Goal: Check status: Check status

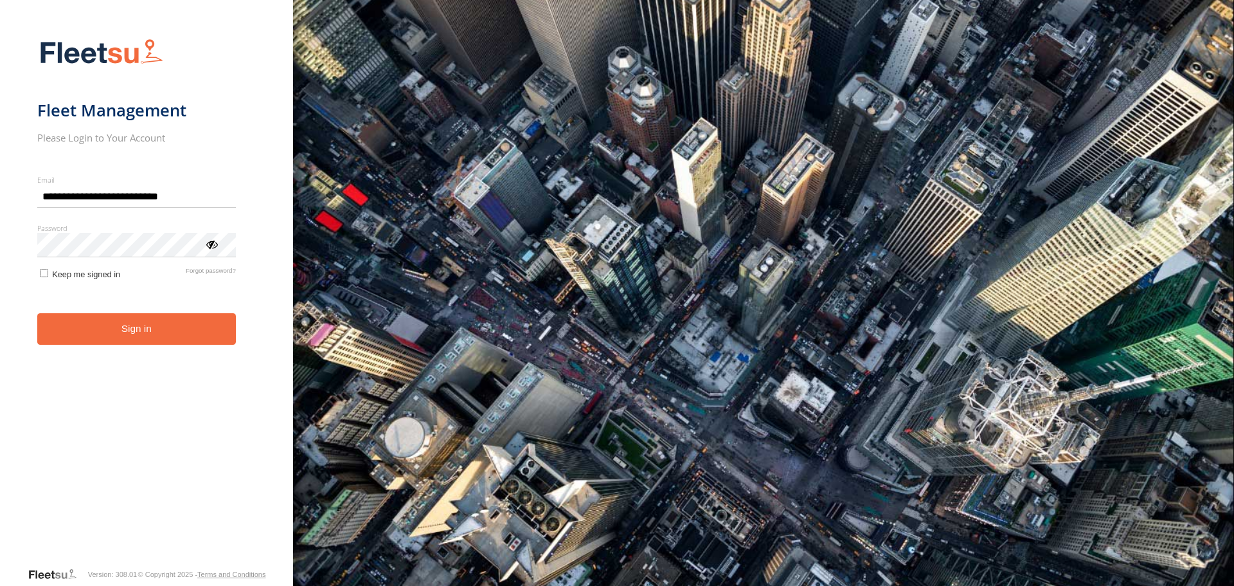
click at [147, 331] on button "Sign in" at bounding box center [136, 329] width 199 height 32
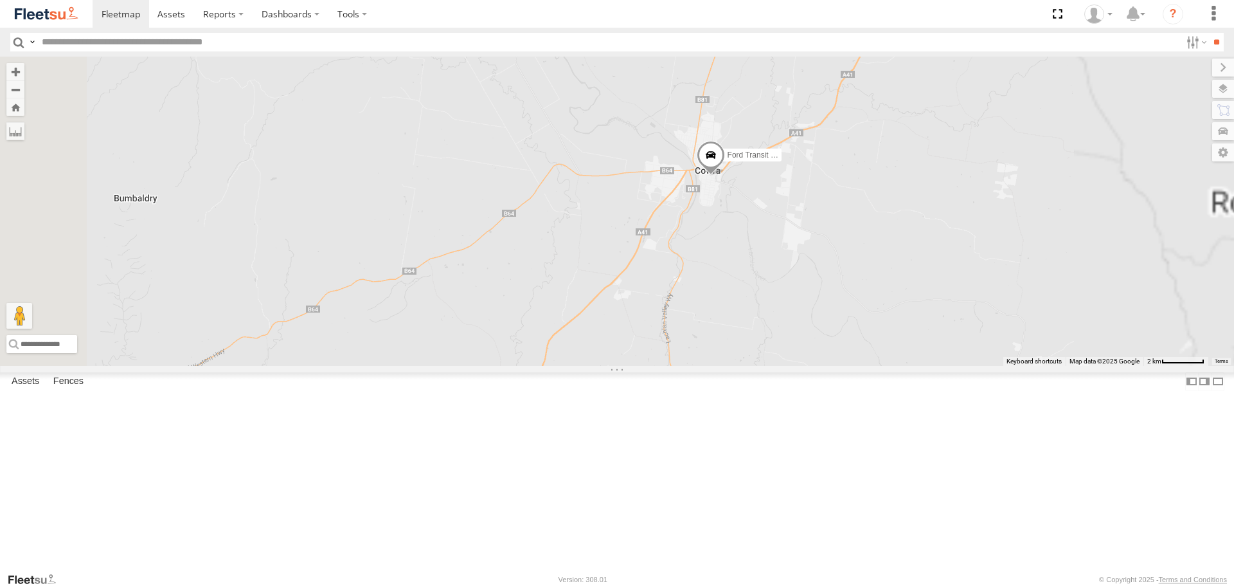
drag, startPoint x: 684, startPoint y: 174, endPoint x: 599, endPoint y: 151, distance: 87.8
click at [599, 151] on div "LDV VAN Ford Transit 2019" at bounding box center [617, 211] width 1234 height 309
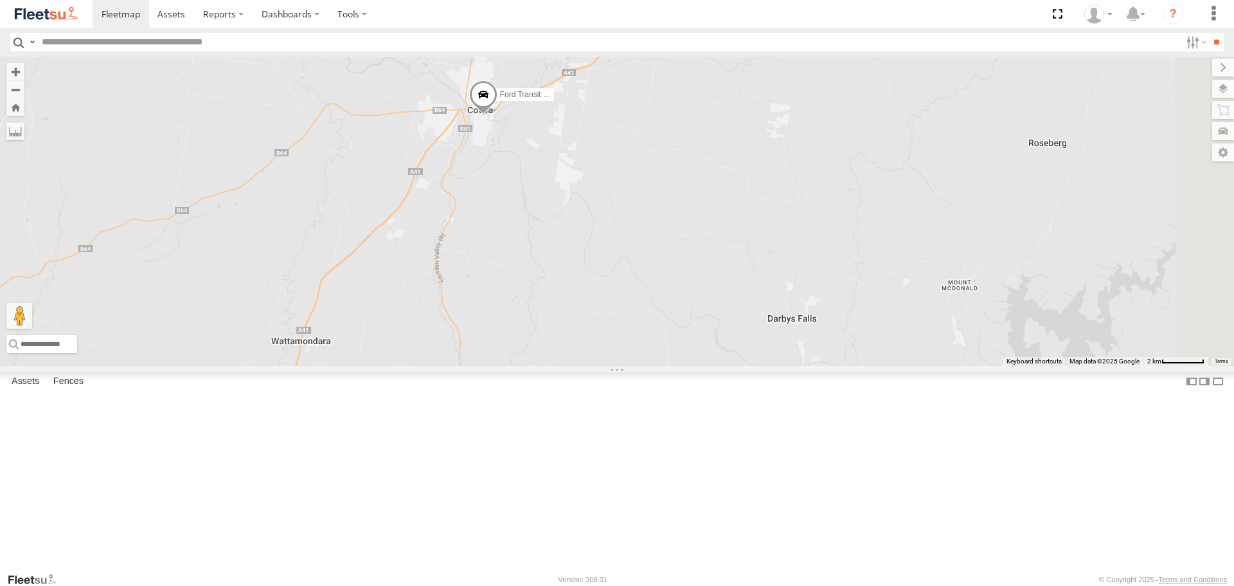
click at [498, 115] on span at bounding box center [483, 97] width 28 height 35
click at [0, 0] on span at bounding box center [0, 0] width 0 height 0
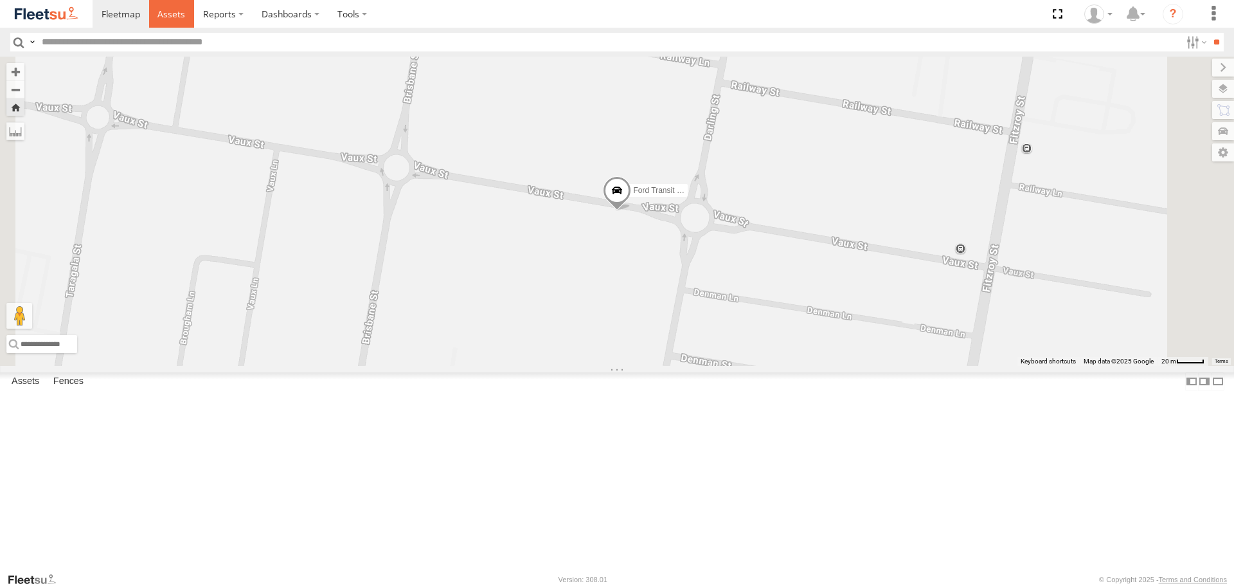
click at [184, 21] on link at bounding box center [172, 14] width 46 height 28
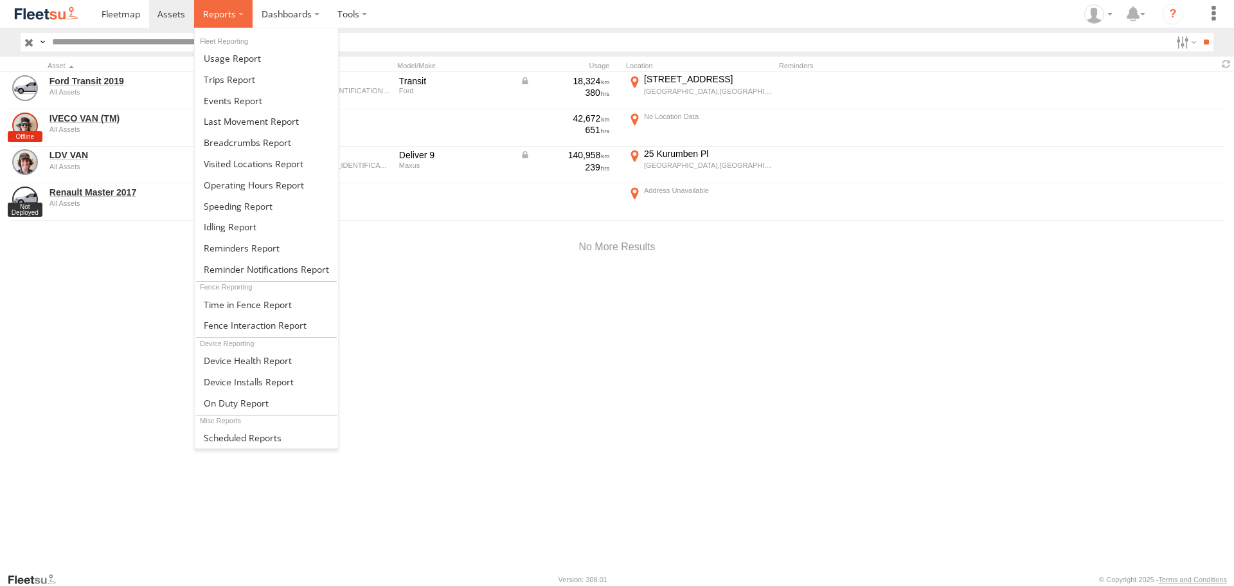
click at [213, 22] on label at bounding box center [223, 14] width 59 height 28
click at [222, 136] on span at bounding box center [247, 142] width 87 height 12
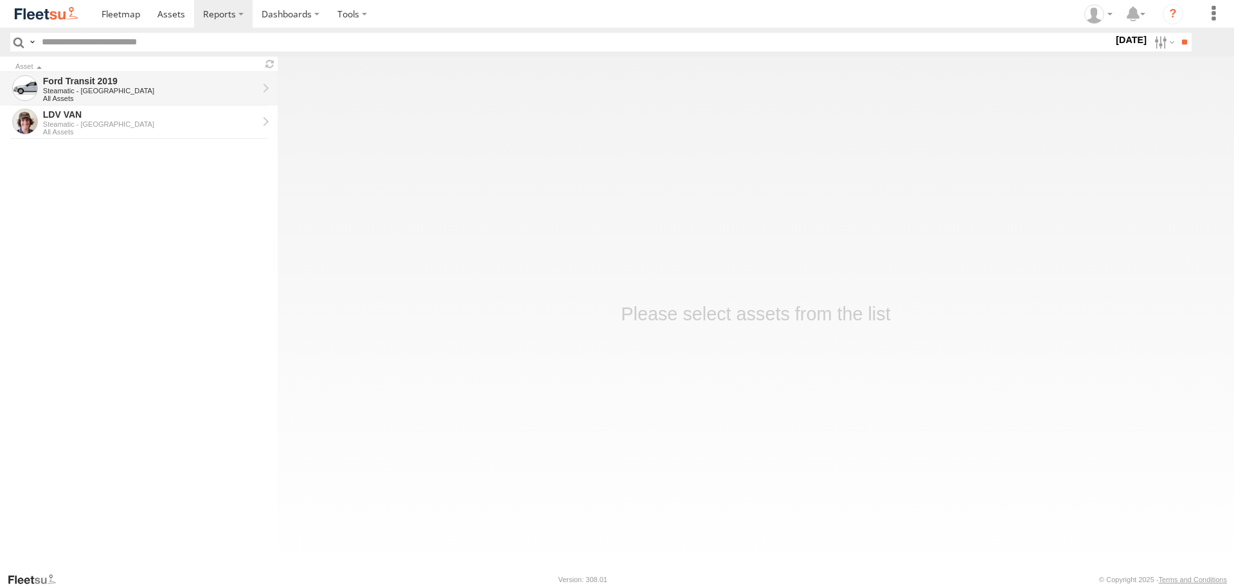
click at [105, 80] on div "Ford Transit 2019" at bounding box center [150, 81] width 215 height 12
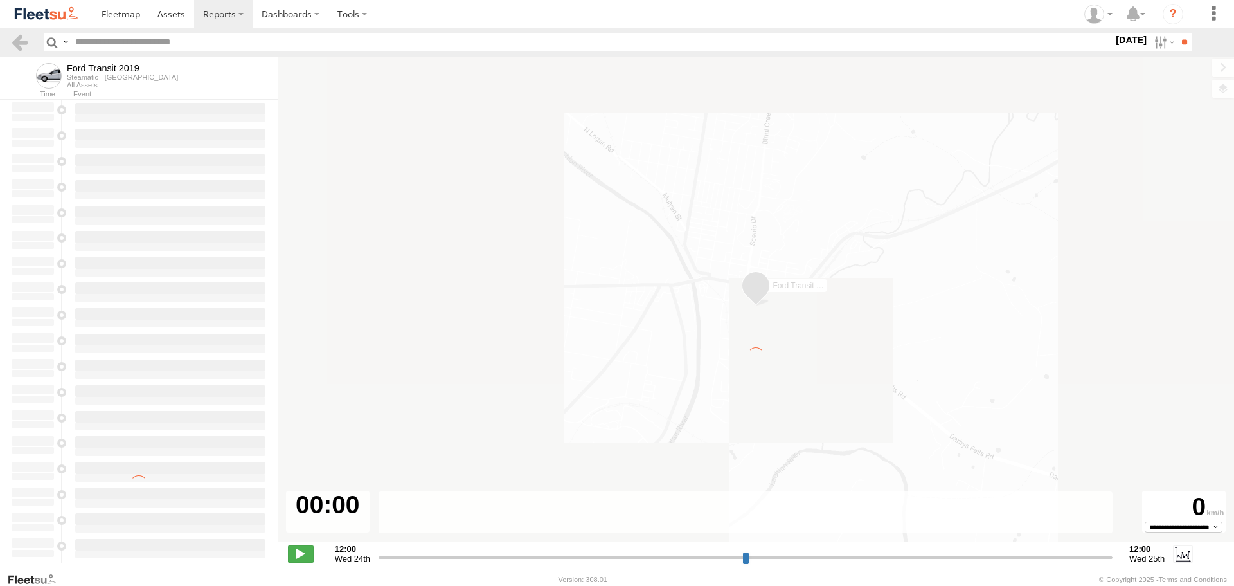
type input "**********"
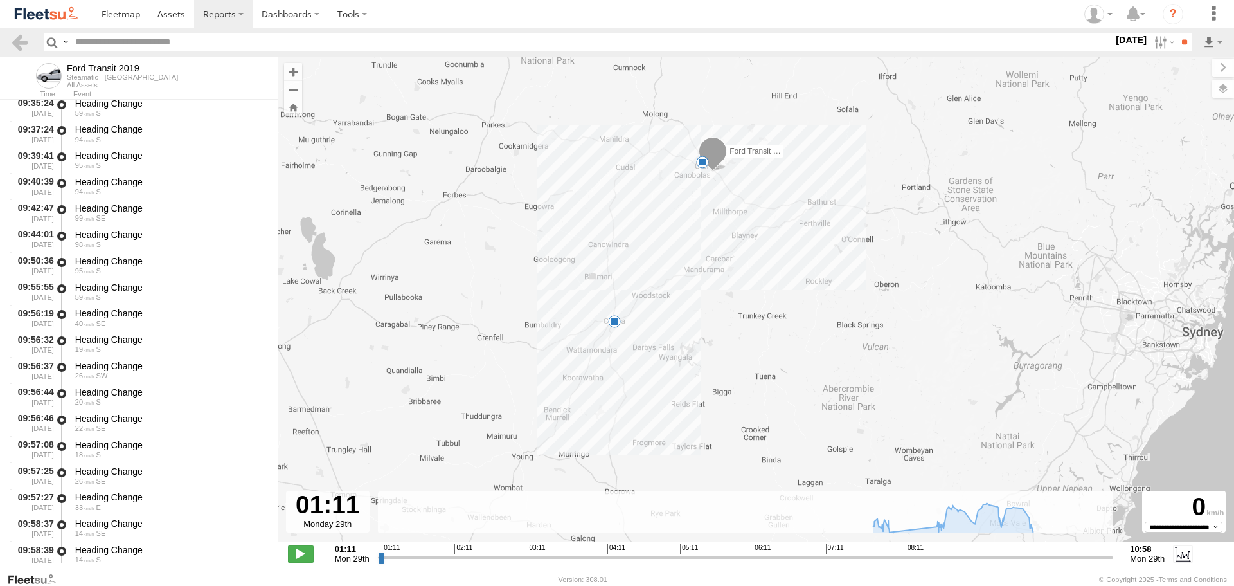
scroll to position [3237, 0]
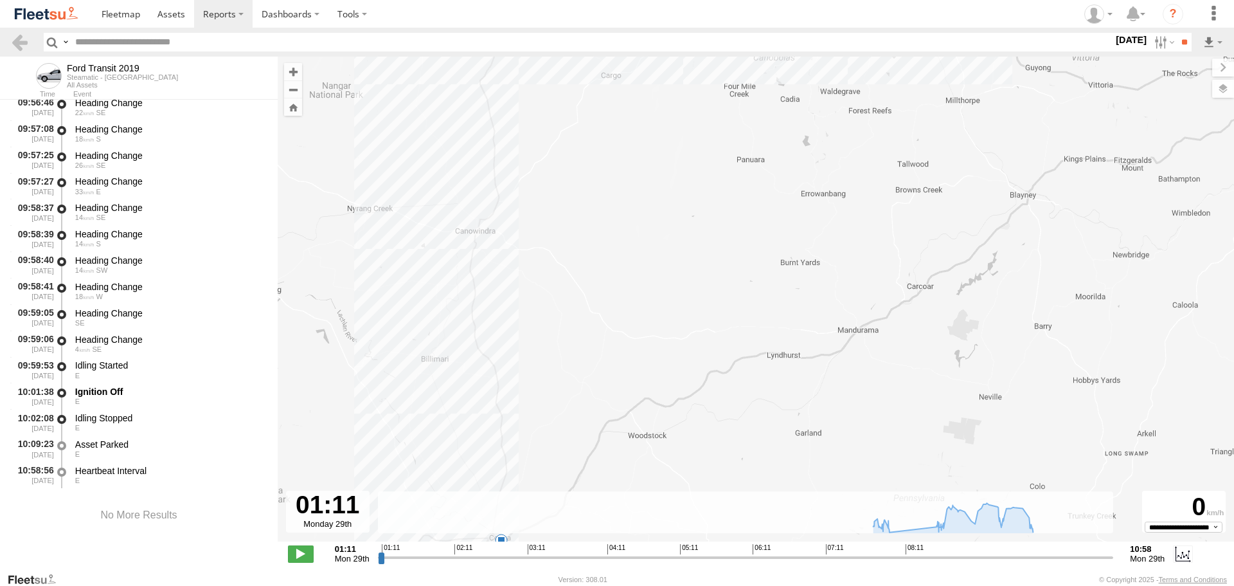
drag, startPoint x: 516, startPoint y: 419, endPoint x: 566, endPoint y: 196, distance: 228.0
click at [566, 204] on div "Ford Transit 2019 08:04 Mon 10:01 Mon" at bounding box center [756, 306] width 957 height 498
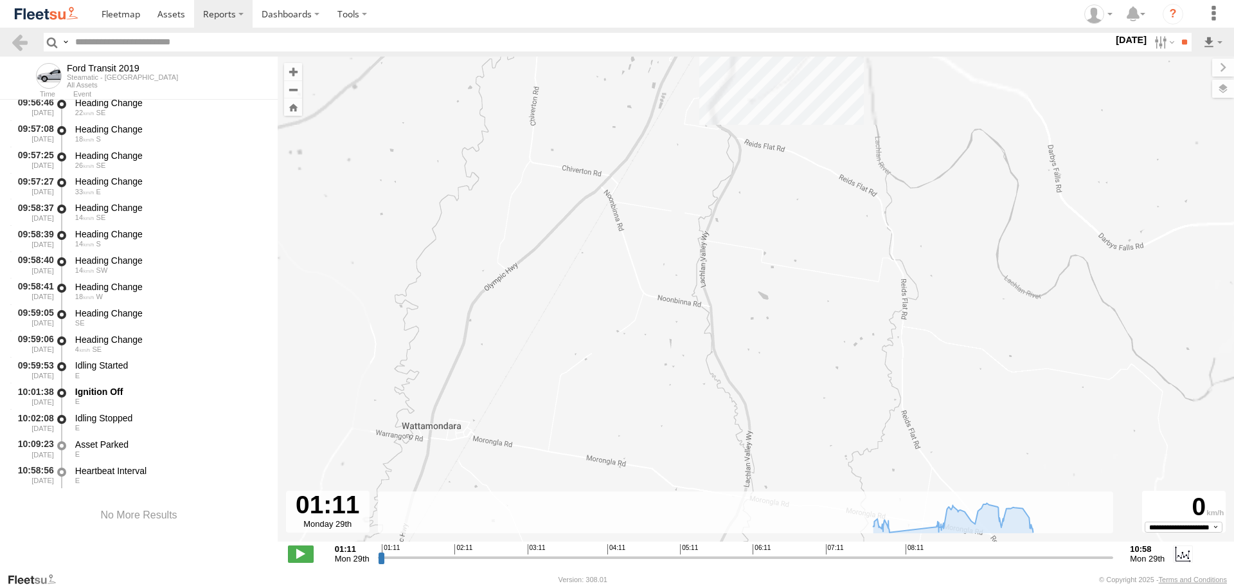
drag, startPoint x: 714, startPoint y: 104, endPoint x: 606, endPoint y: 296, distance: 220.5
click at [628, 291] on div "Ford Transit 2019 08:04 Mon 10:01 Mon" at bounding box center [756, 306] width 957 height 498
